Goal: Task Accomplishment & Management: Manage account settings

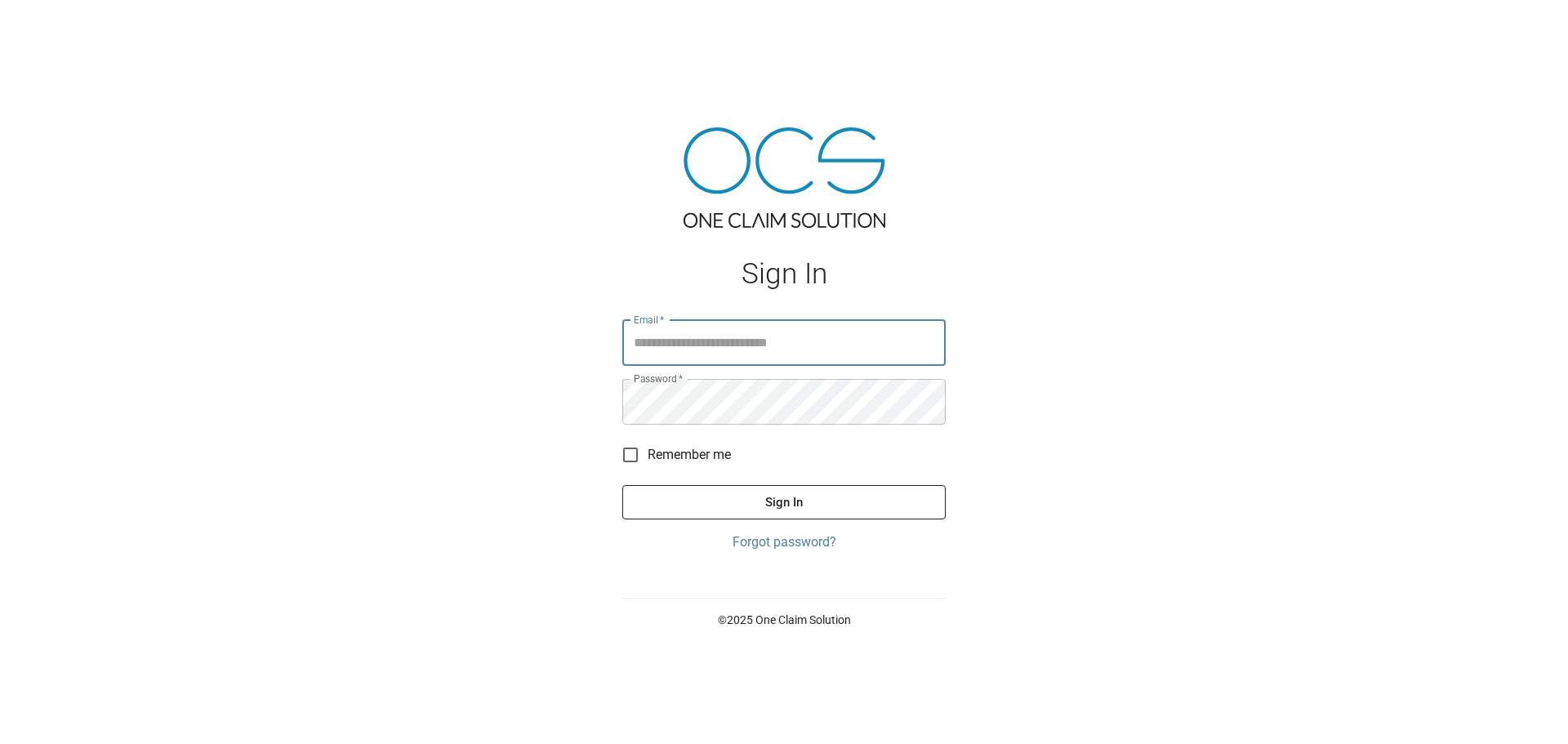
type input "**********"
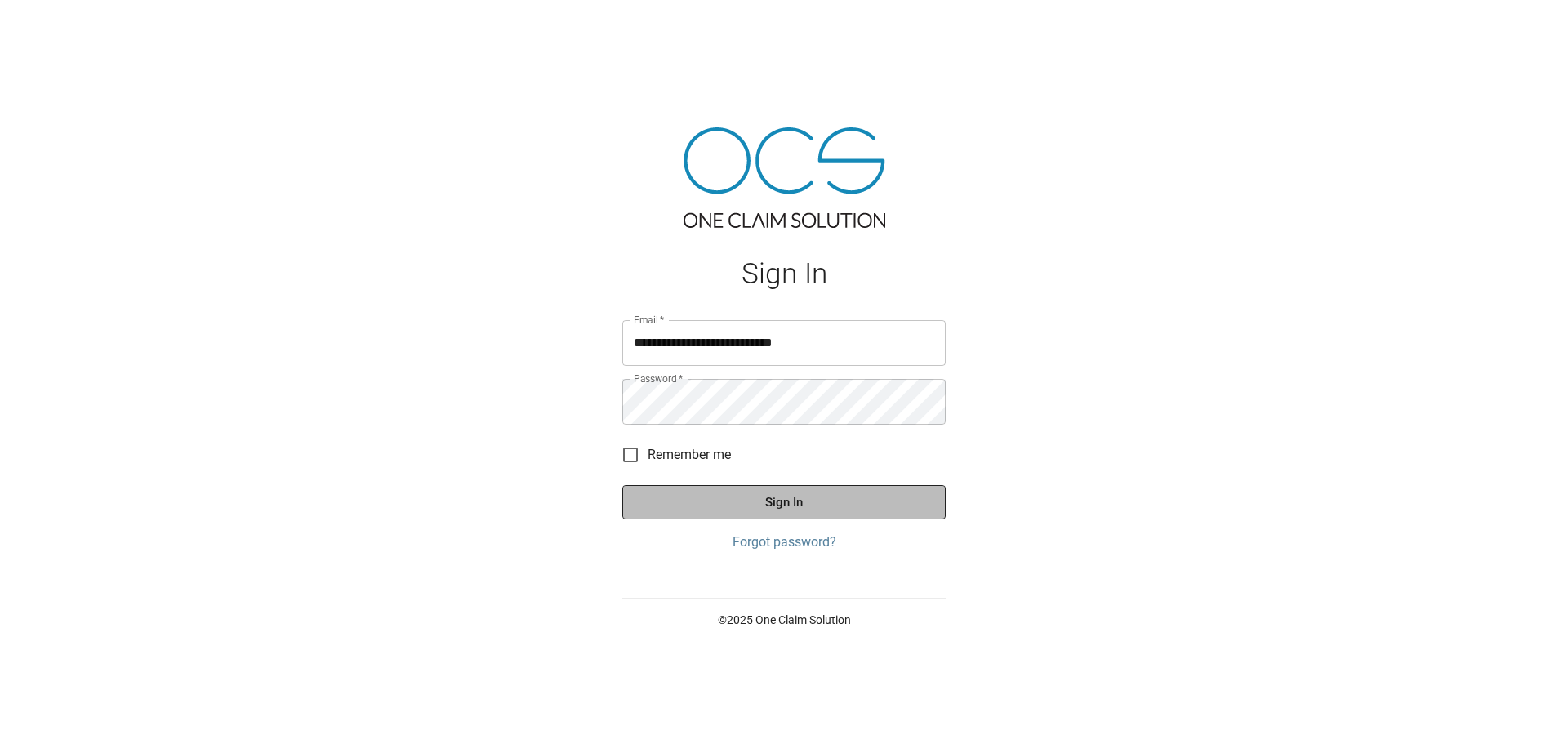
click at [840, 497] on button "Sign In" at bounding box center [783, 502] width 324 height 35
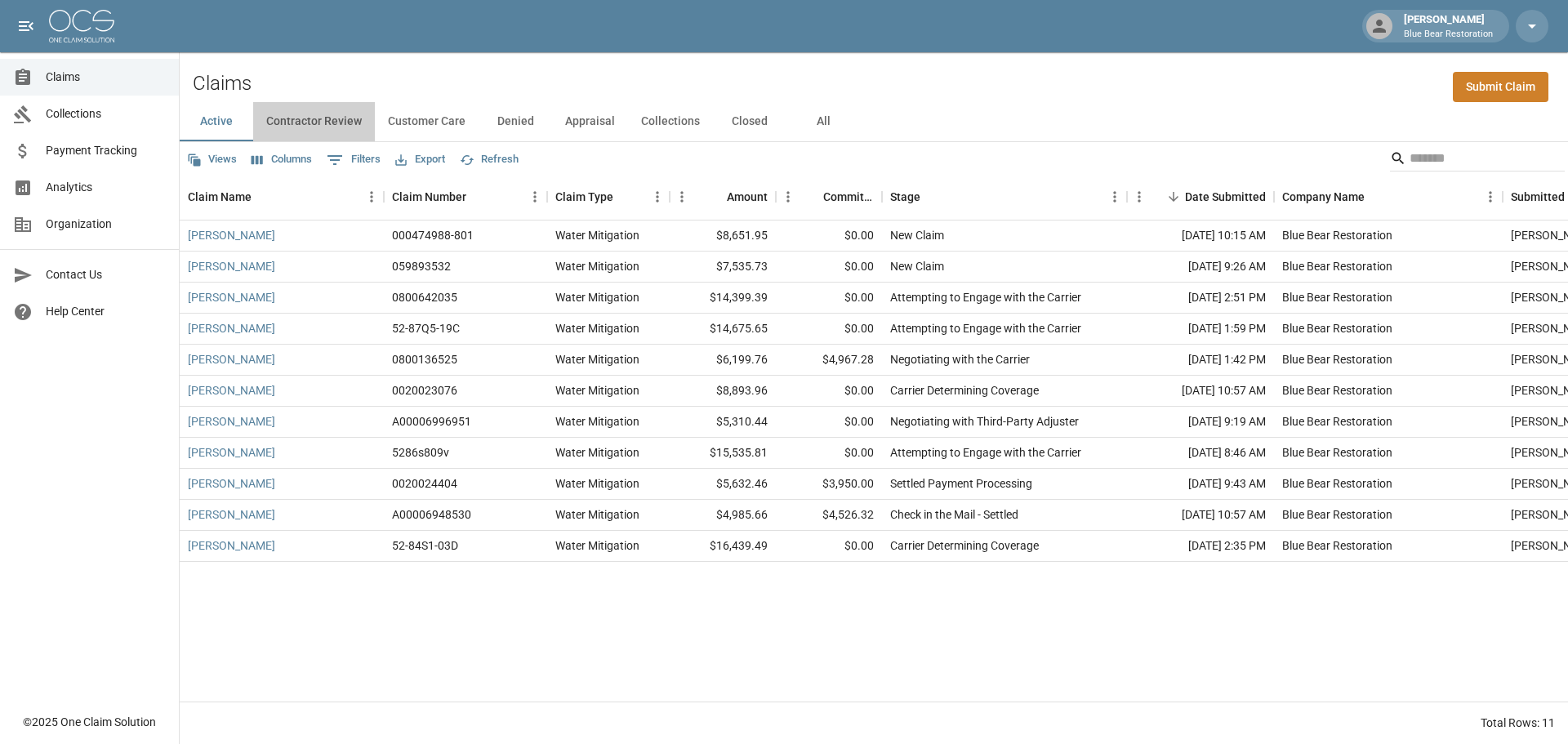
click at [313, 122] on button "Contractor Review" at bounding box center [314, 122] width 122 height 39
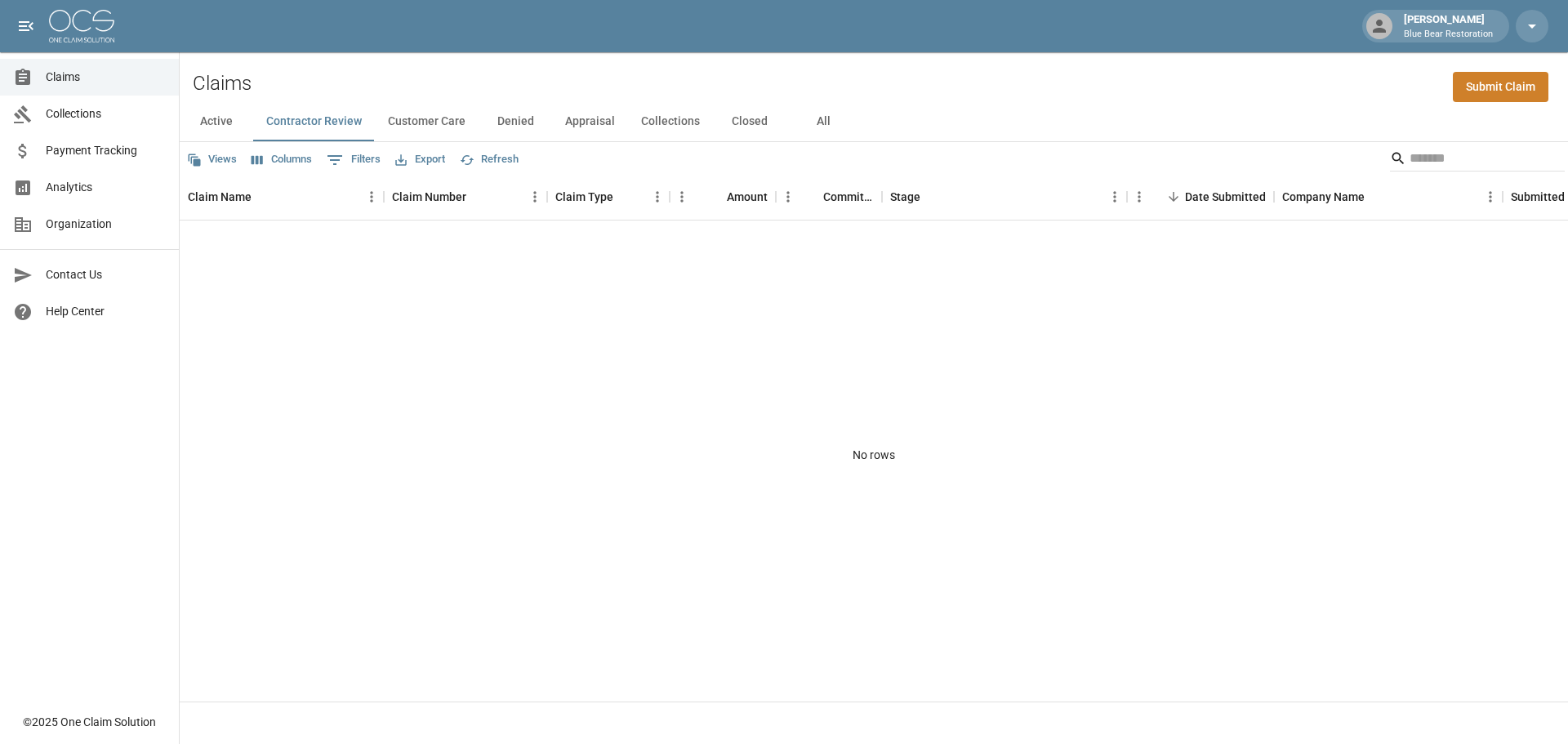
click at [444, 119] on button "Customer Care" at bounding box center [427, 122] width 104 height 39
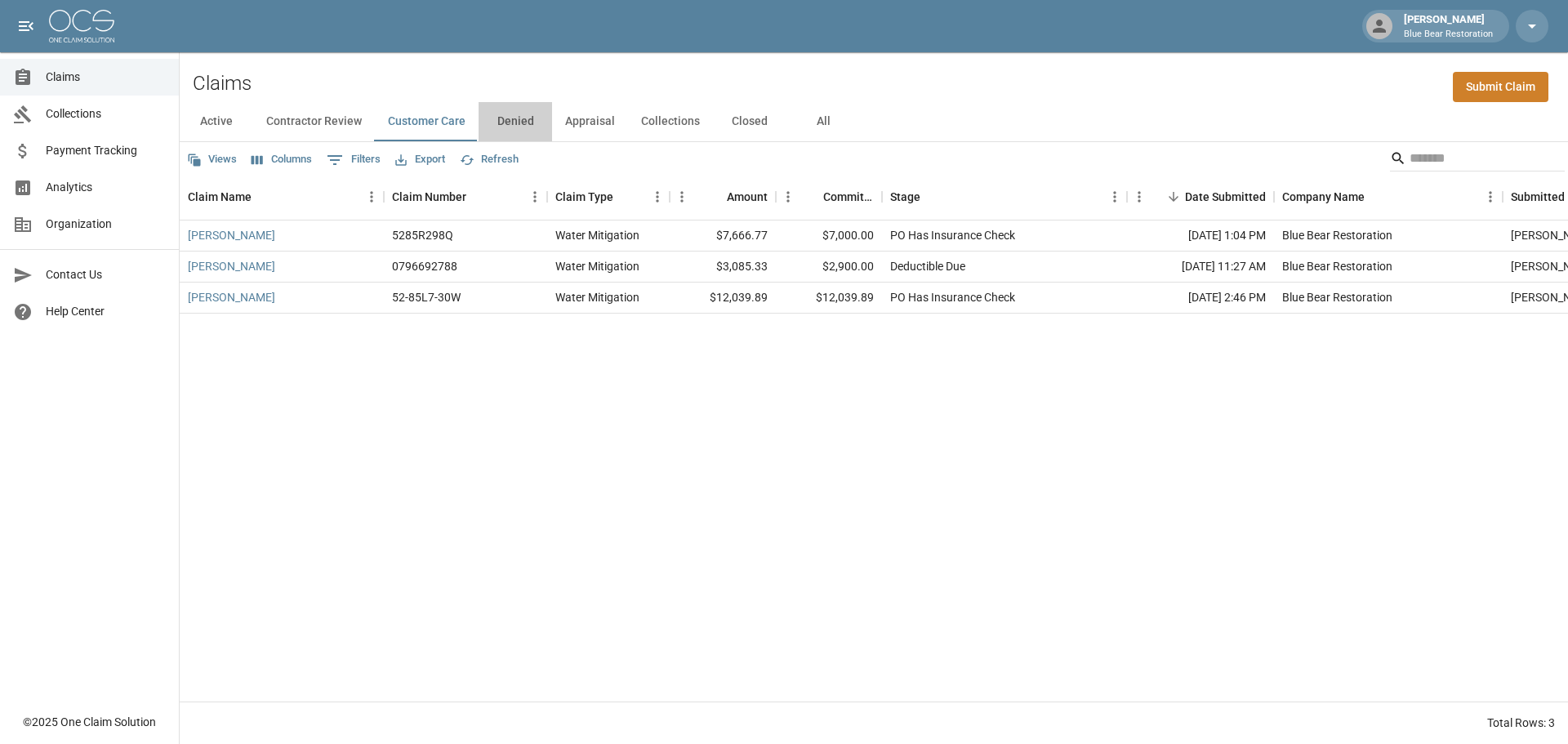
click at [515, 125] on button "Denied" at bounding box center [515, 122] width 73 height 39
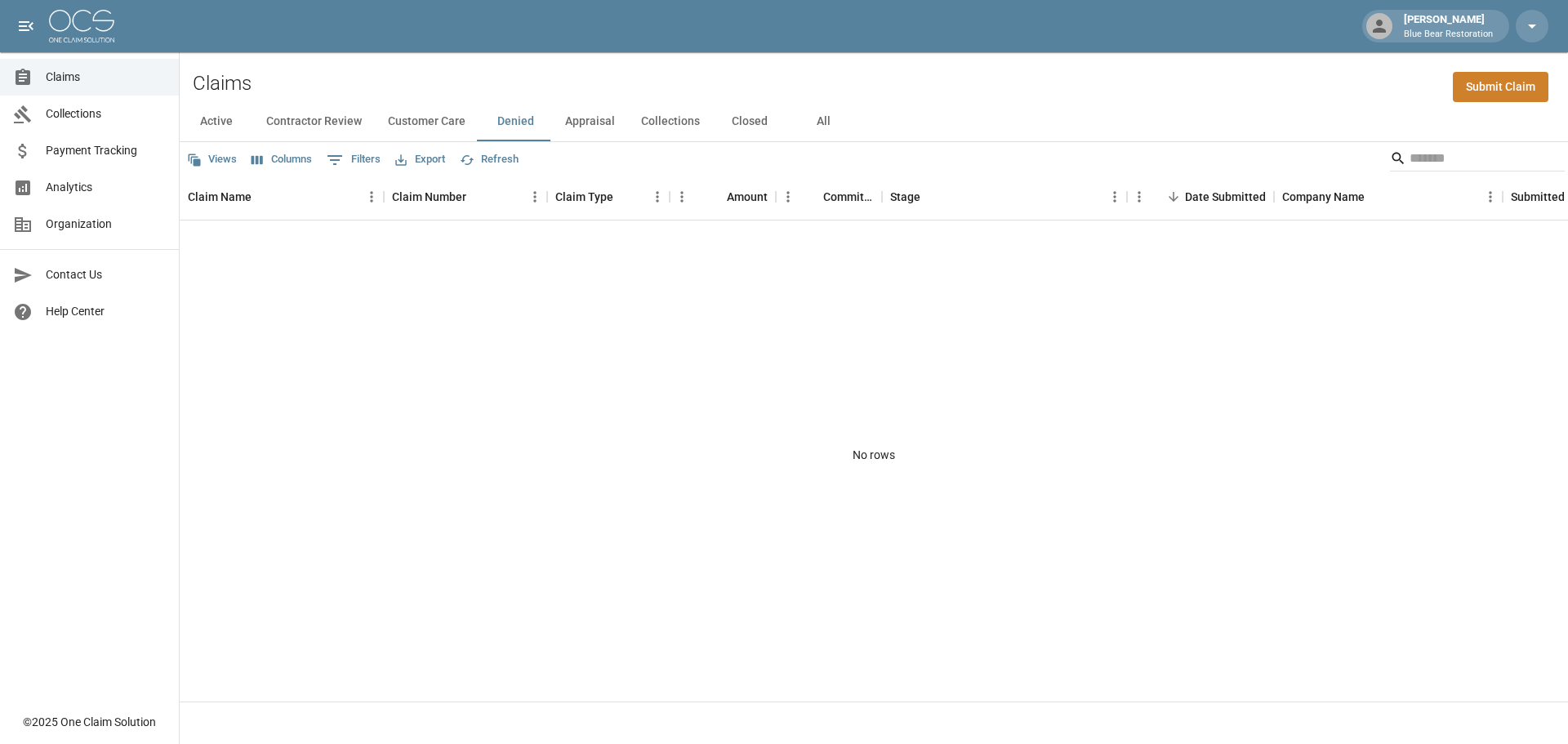
click at [593, 130] on button "Appraisal" at bounding box center [590, 122] width 76 height 39
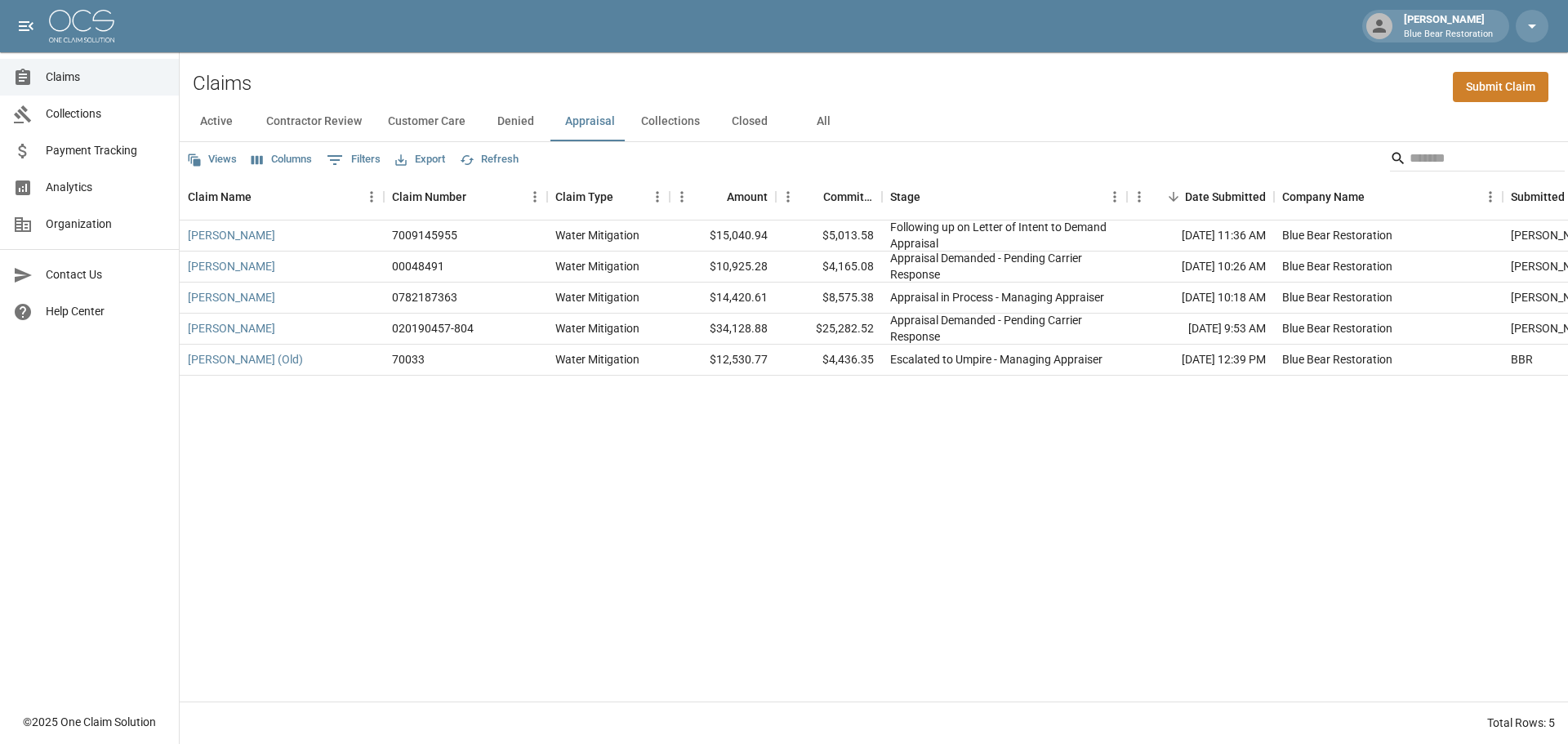
click at [662, 120] on button "Collections" at bounding box center [670, 122] width 85 height 39
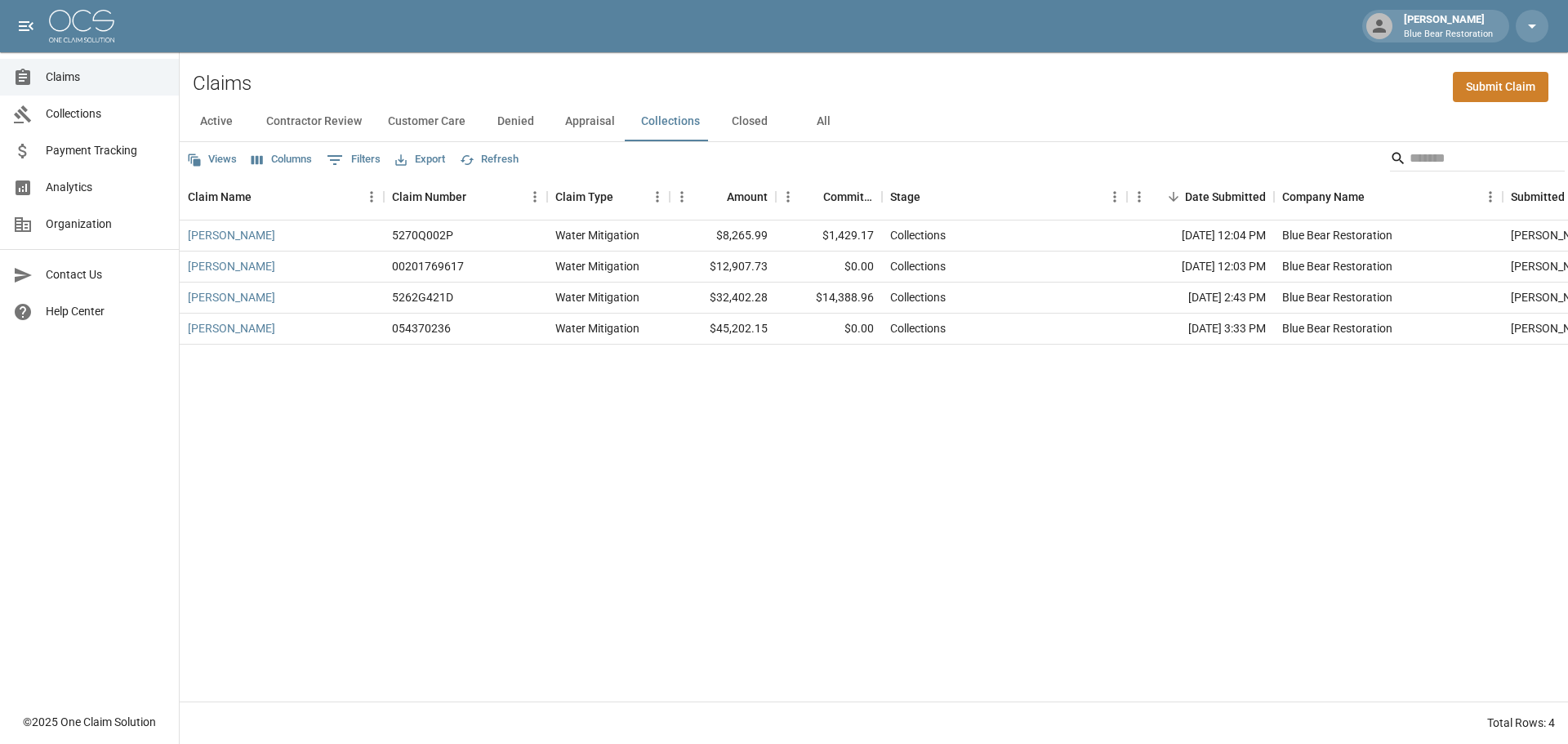
click at [746, 127] on button "Closed" at bounding box center [749, 122] width 73 height 39
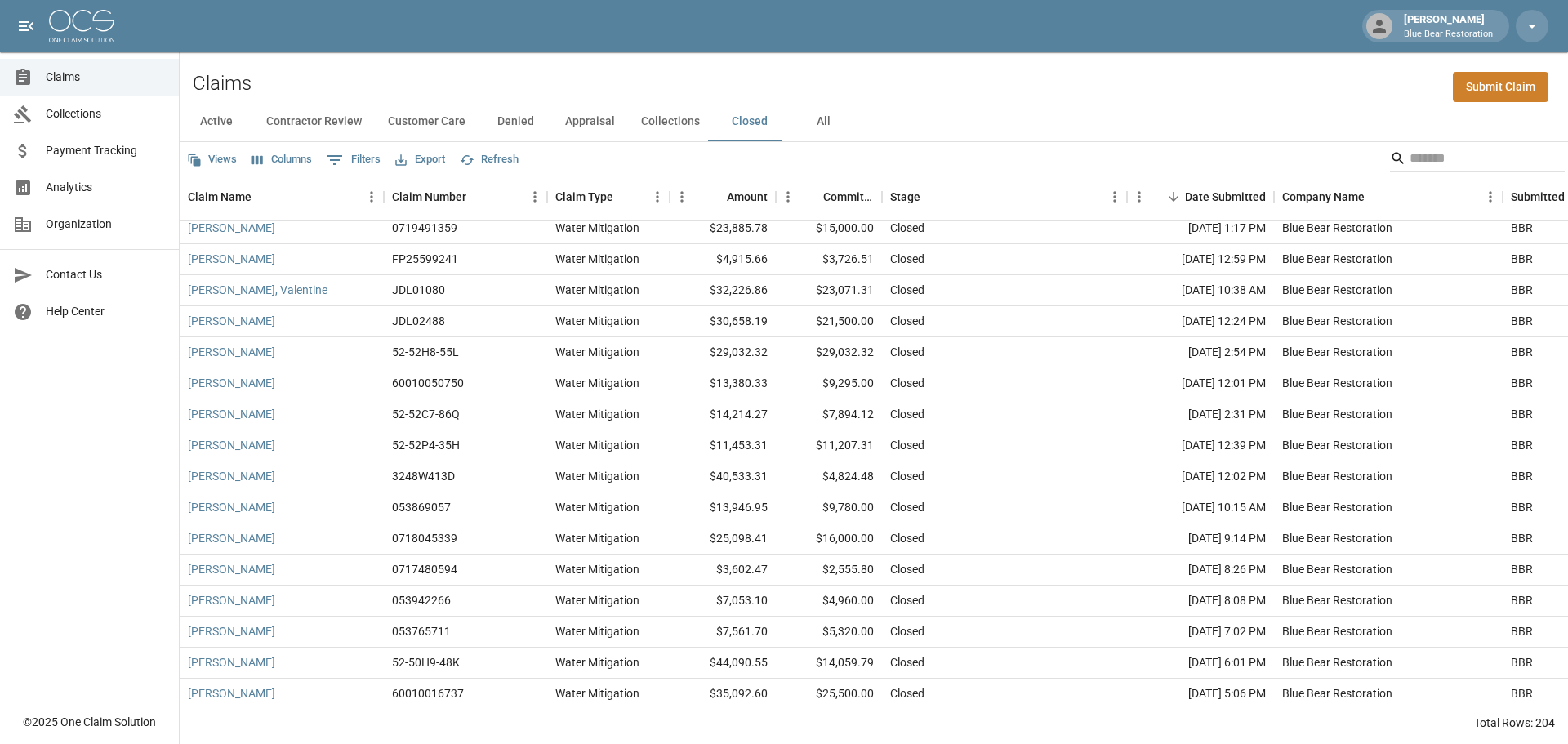
scroll to position [5863, 0]
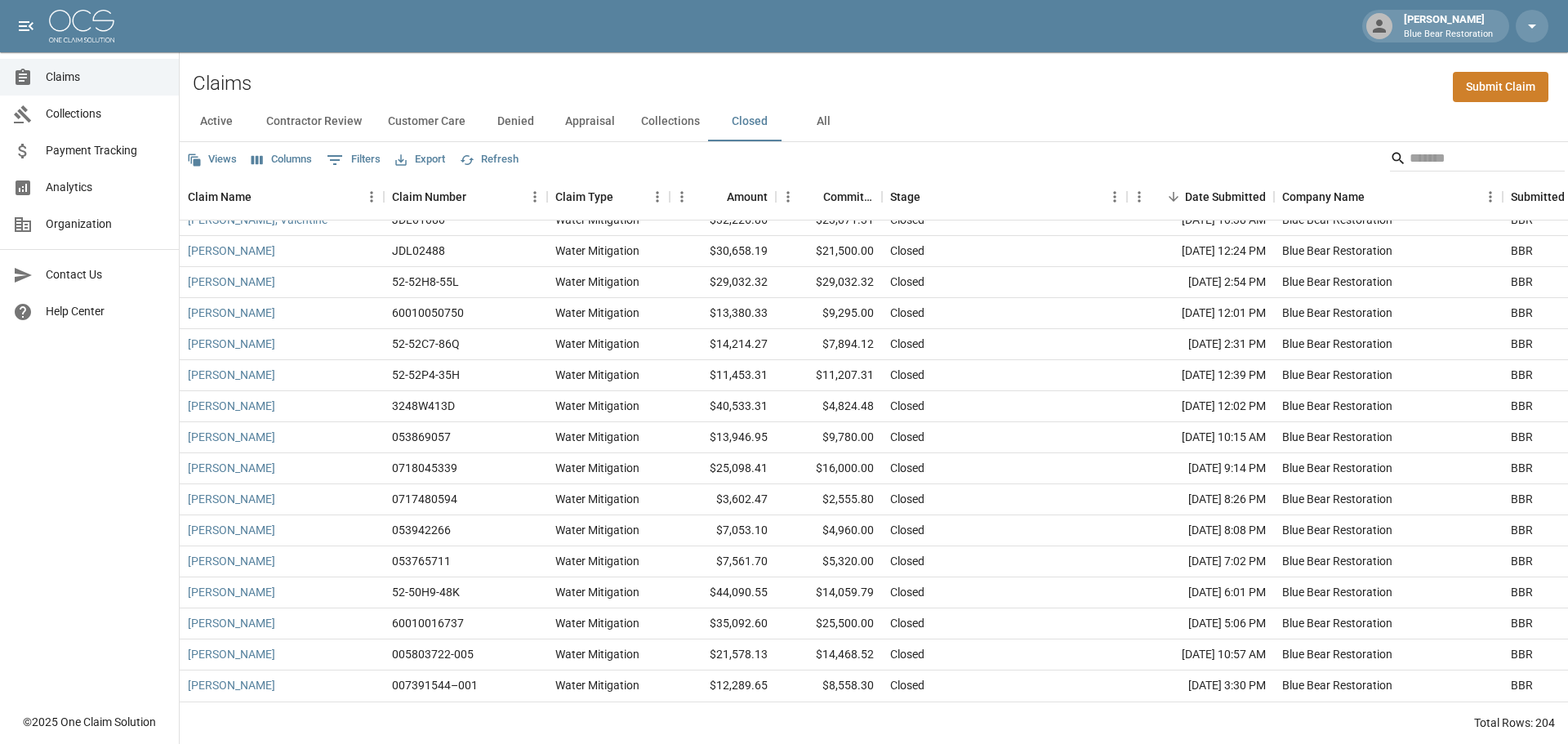
click at [79, 75] on span "Claims" at bounding box center [106, 77] width 120 height 17
